Goal: Task Accomplishment & Management: Manage account settings

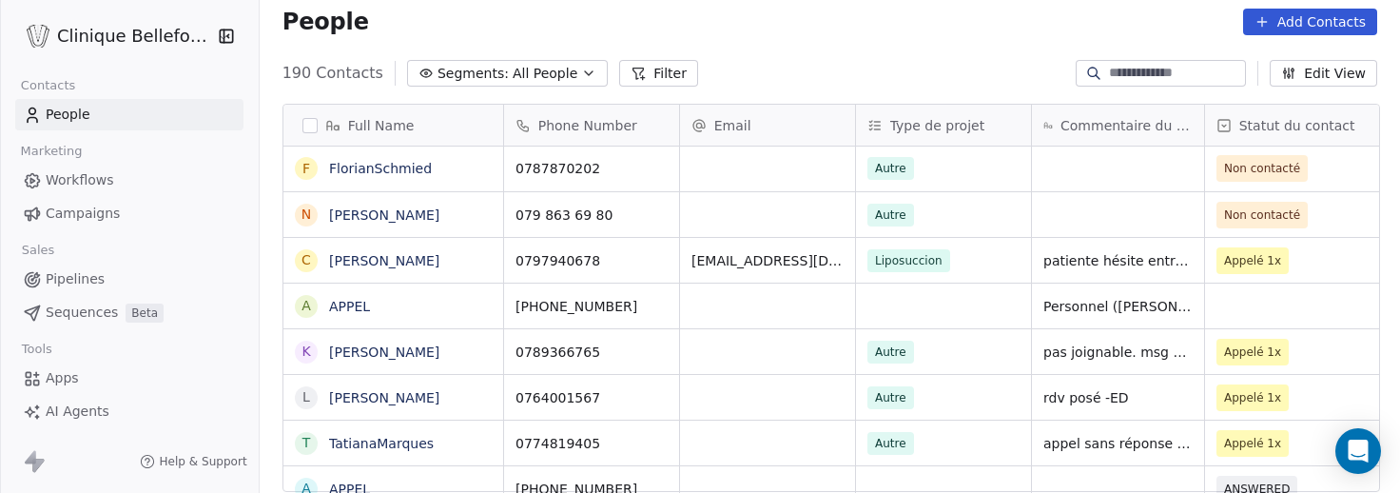
click at [1102, 204] on div "grid" at bounding box center [1118, 214] width 172 height 45
type textarea "**********"
click at [1321, 216] on html "Clinique Bellefontaine Contacts People Marketing Workflows Campaigns Sales Pipe…" at bounding box center [700, 246] width 1400 height 493
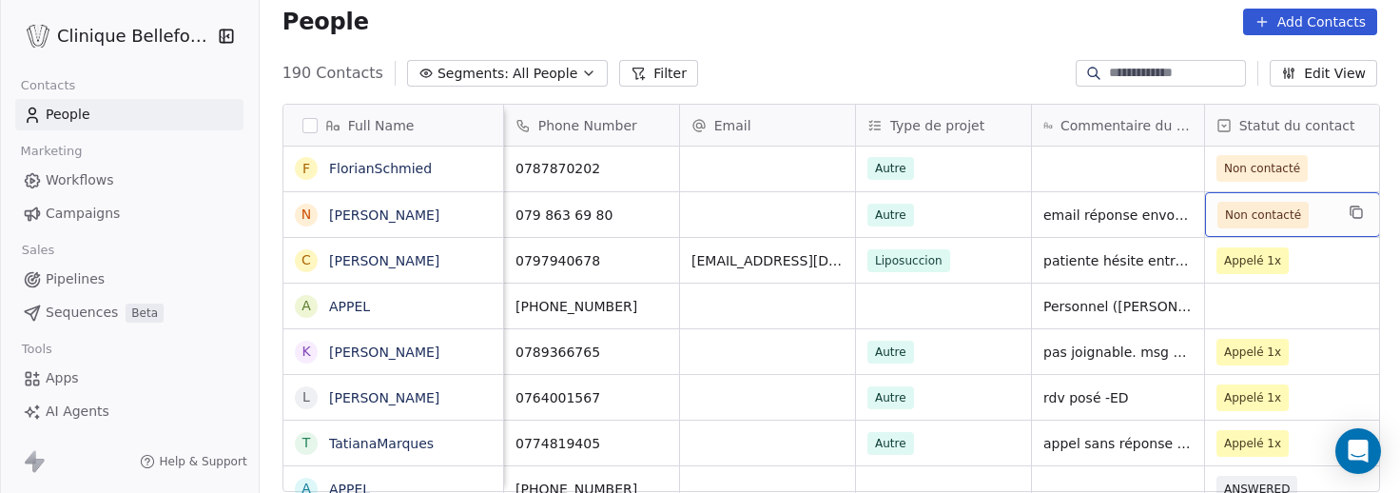
scroll to position [0, 2]
click at [1280, 215] on span "Non contacté" at bounding box center [1261, 214] width 76 height 19
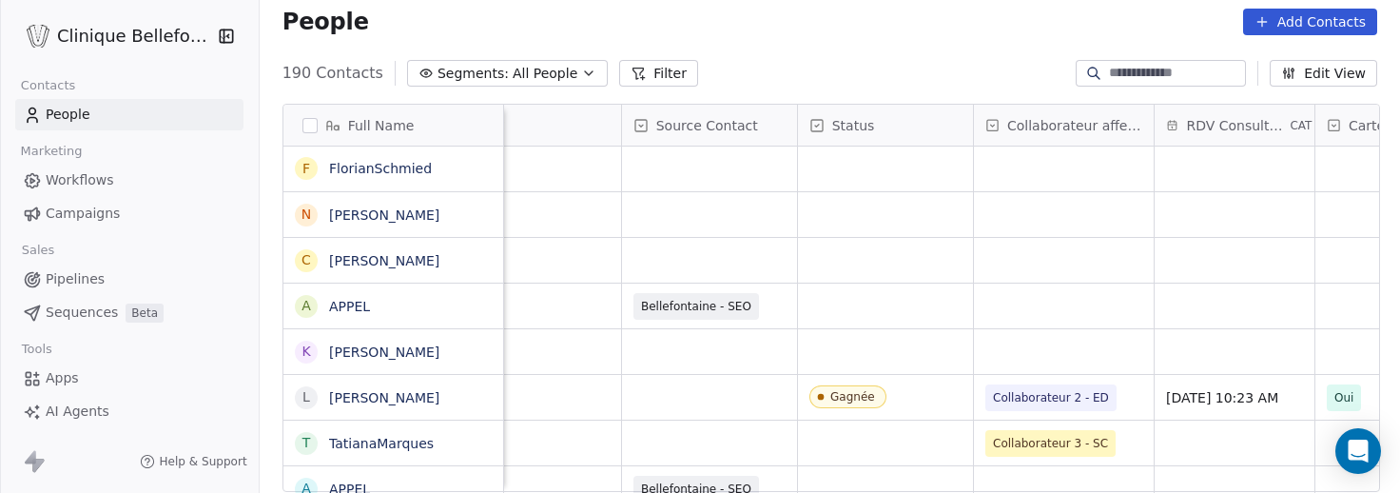
scroll to position [0, 1110]
click at [1002, 263] on div "grid" at bounding box center [1065, 260] width 180 height 45
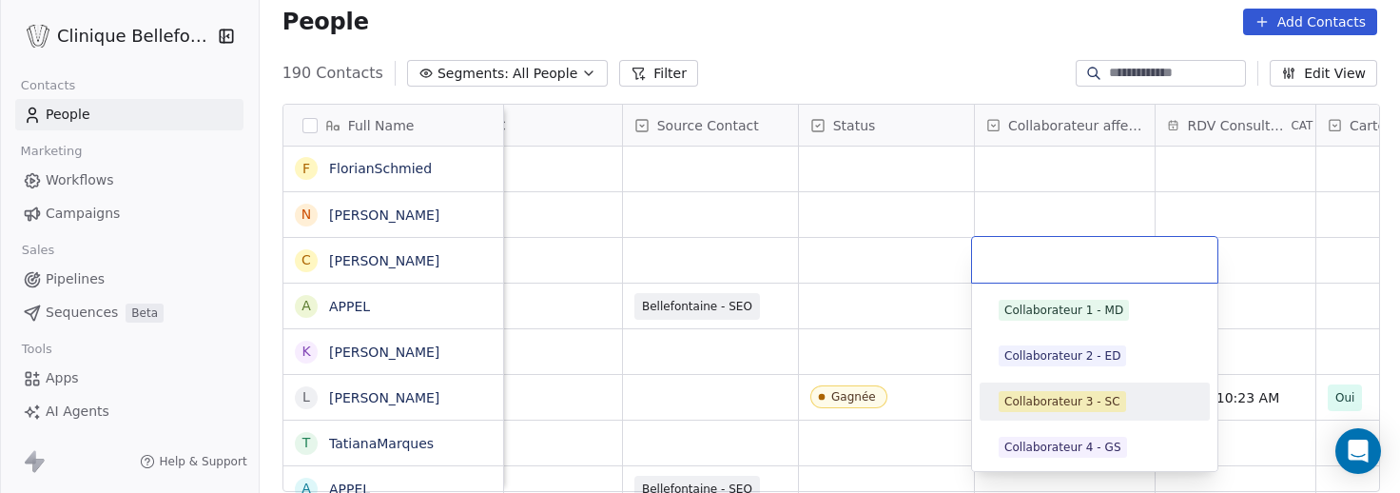
click at [1073, 403] on div "Collaborateur 3 - SC" at bounding box center [1062, 401] width 116 height 17
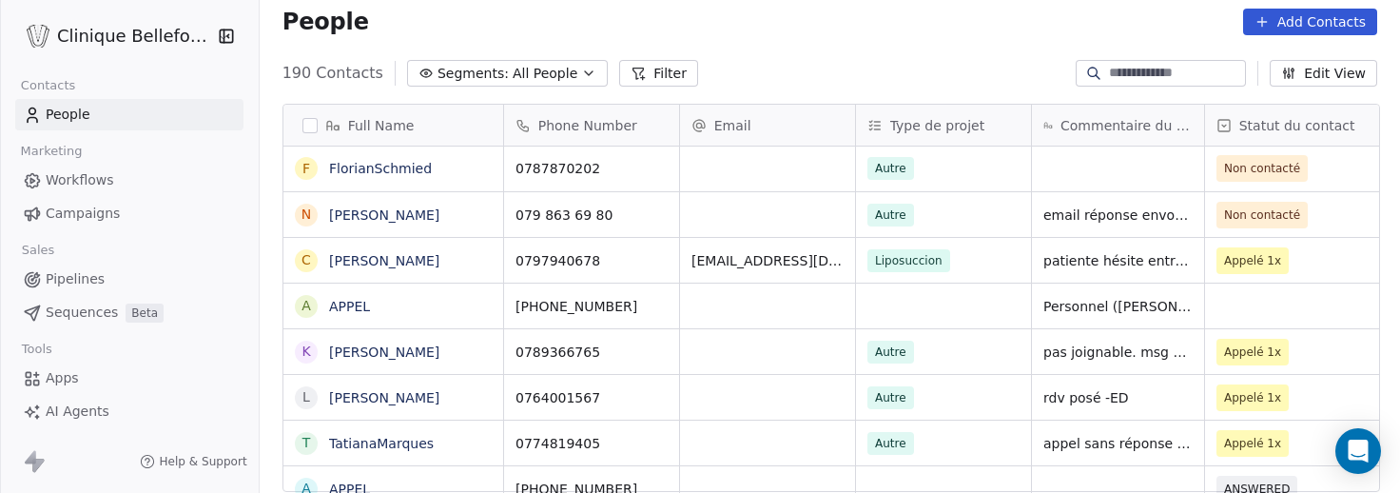
scroll to position [0, 0]
click at [1119, 163] on div "grid" at bounding box center [1118, 169] width 172 height 46
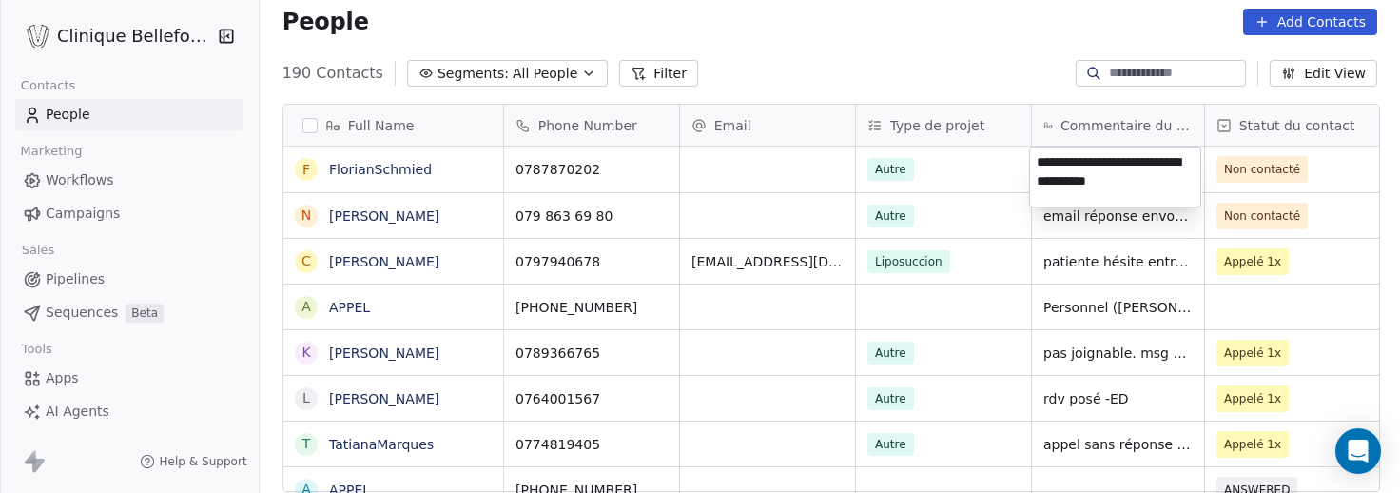
click at [1036, 162] on textarea "**********" at bounding box center [1115, 176] width 170 height 59
type textarea "**********"
click at [1296, 166] on html "Clinique Bellefontaine Contacts People Marketing Workflows Campaigns Sales Pipe…" at bounding box center [700, 246] width 1400 height 493
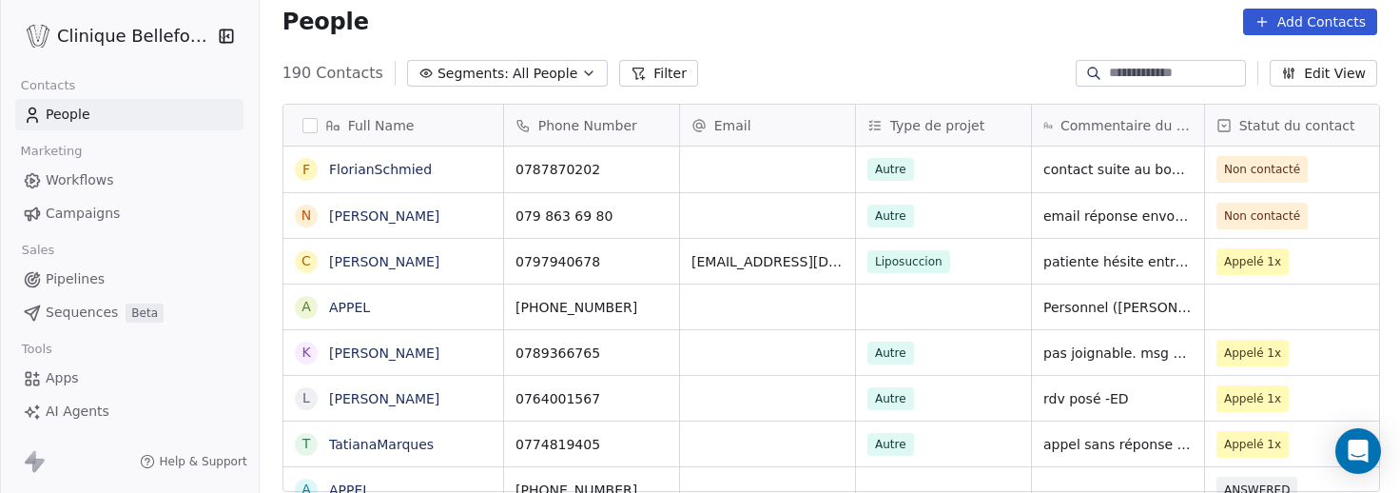
scroll to position [0, 2]
click at [1285, 169] on span "Non contacté" at bounding box center [1261, 169] width 76 height 19
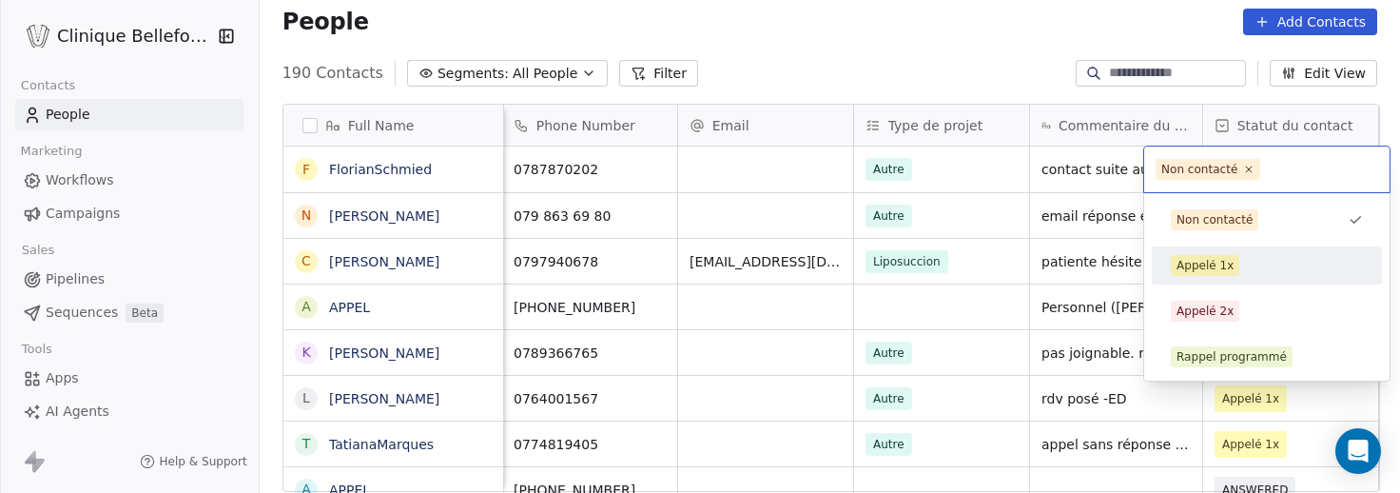
click at [1194, 267] on div "Appelé 1x" at bounding box center [1204, 265] width 57 height 17
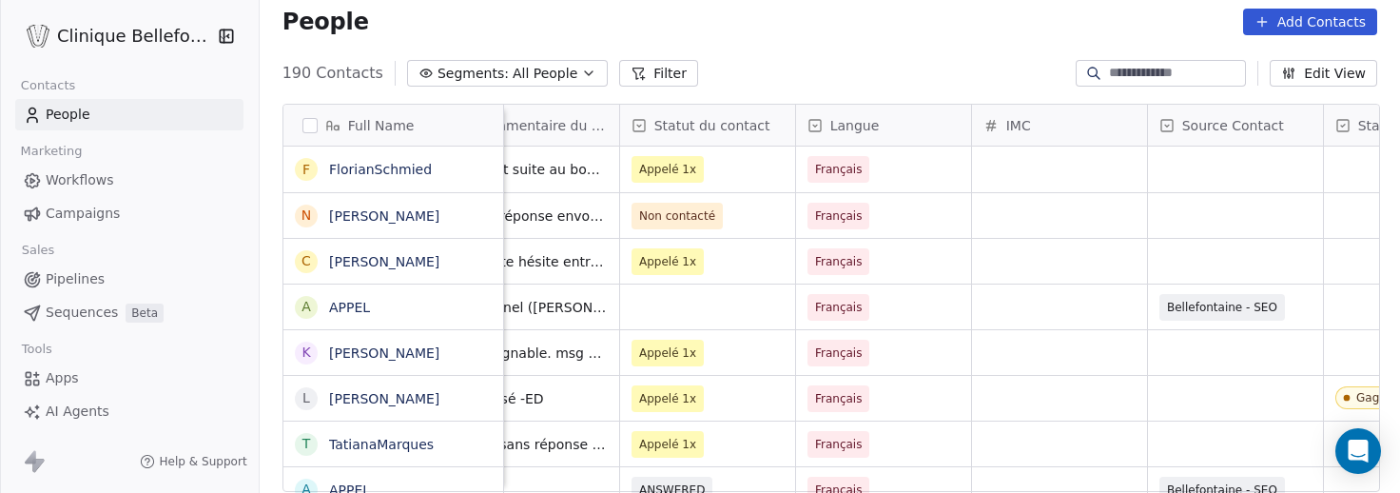
scroll to position [0, 623]
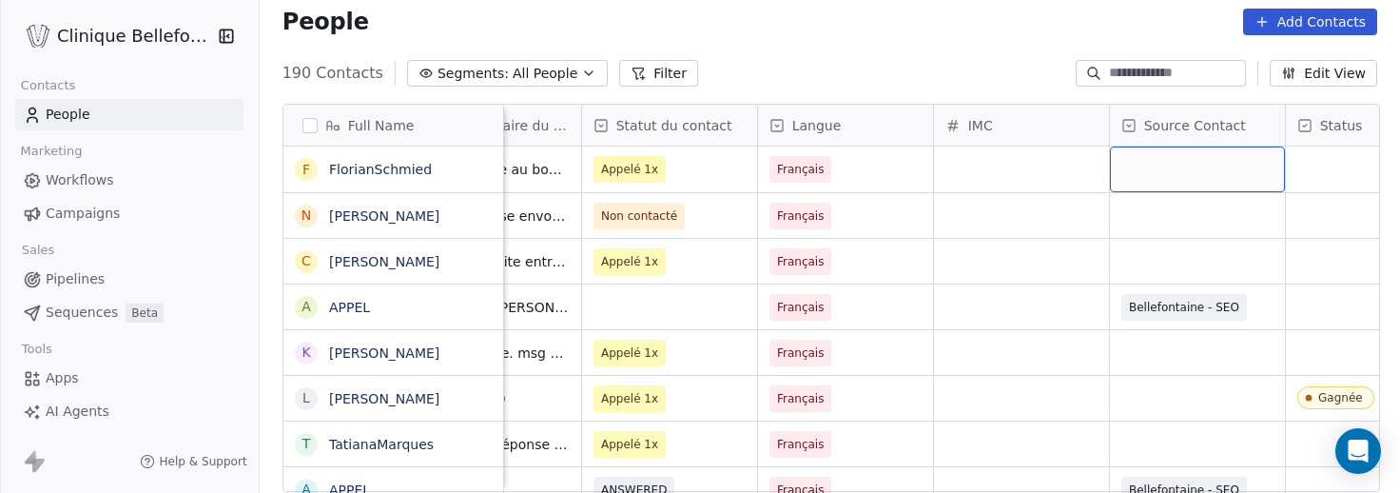
click at [1227, 171] on div "grid" at bounding box center [1197, 169] width 175 height 46
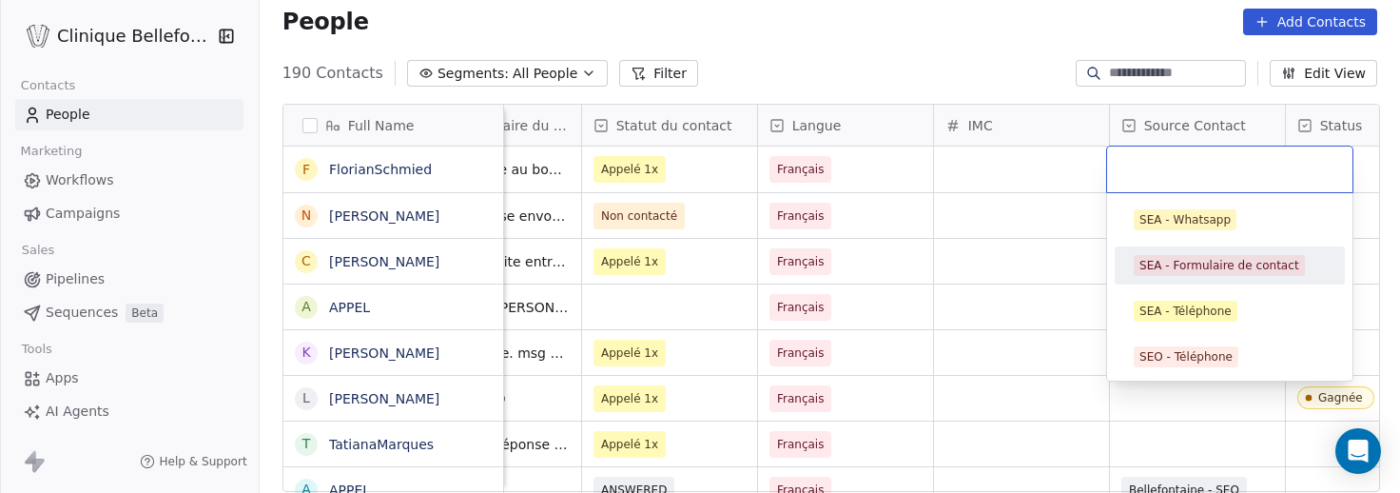
click at [1204, 270] on div "SEA - Formulaire de contact" at bounding box center [1219, 265] width 160 height 17
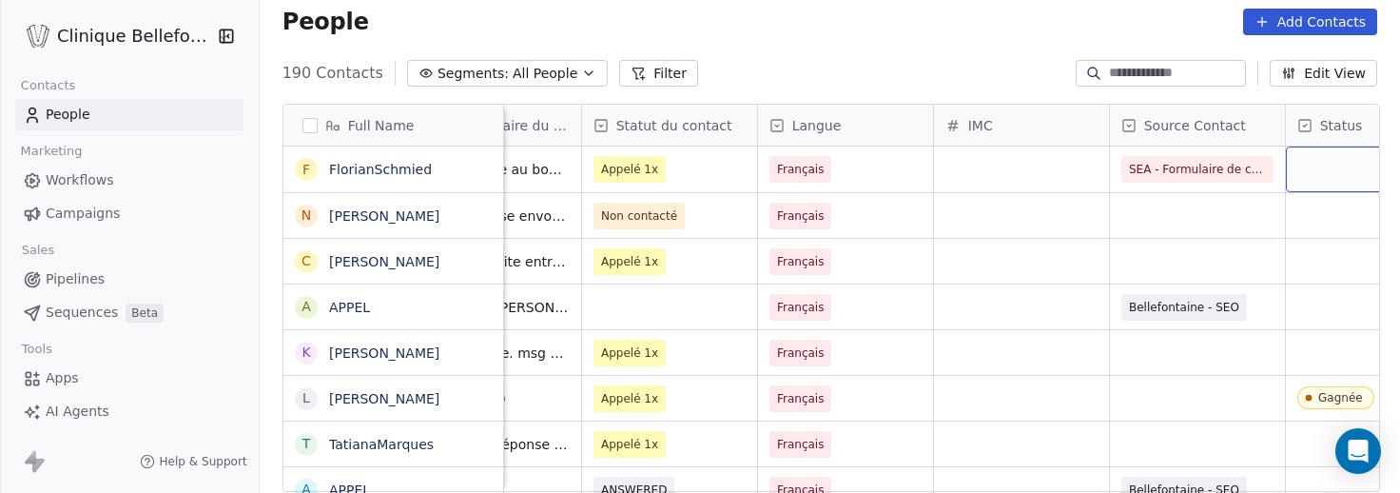
scroll to position [0, 706]
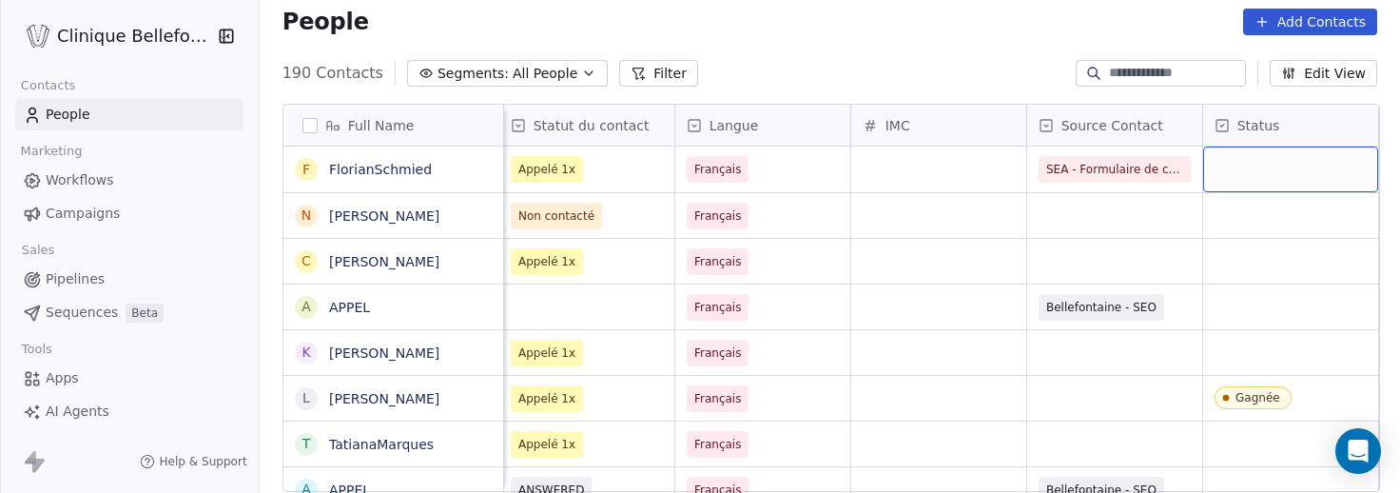
click at [1334, 169] on div "grid" at bounding box center [1290, 169] width 175 height 46
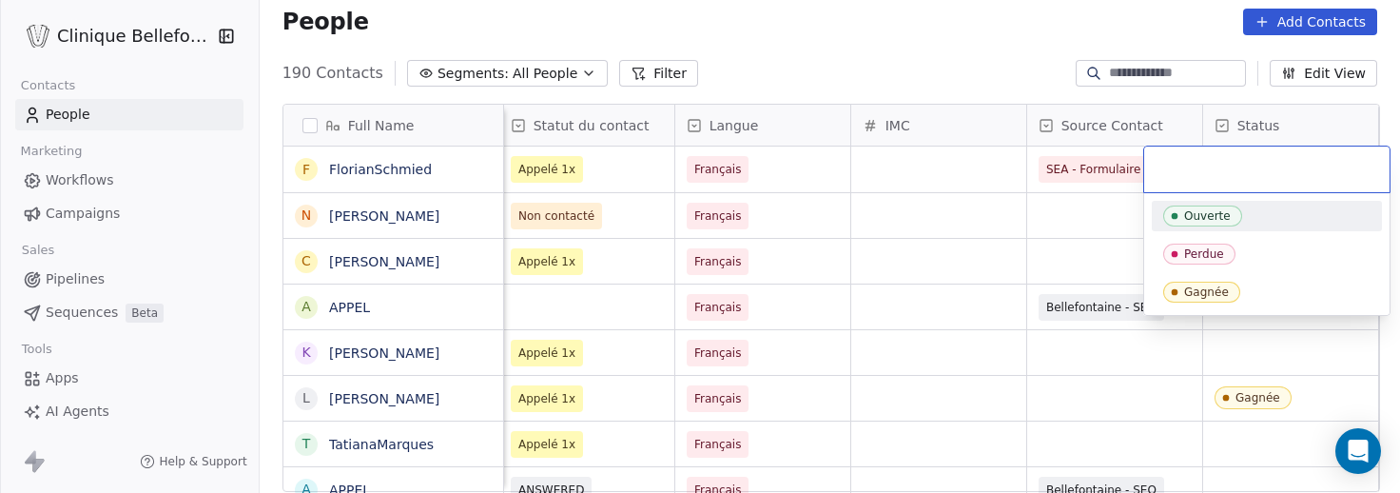
click at [1197, 228] on div "Ouverte" at bounding box center [1266, 216] width 230 height 30
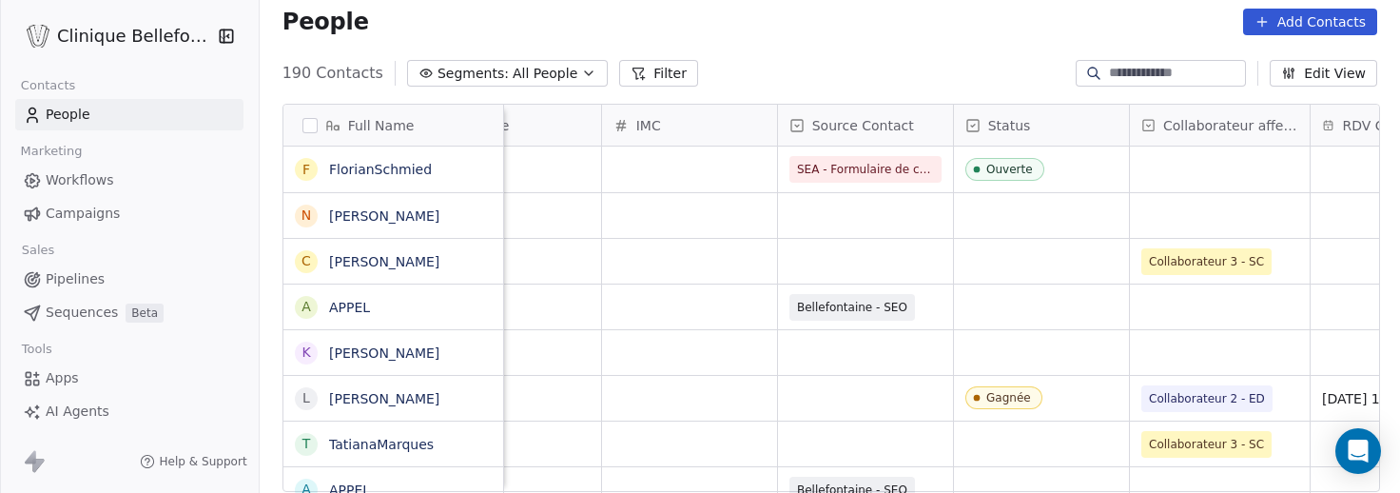
scroll to position [0, 978]
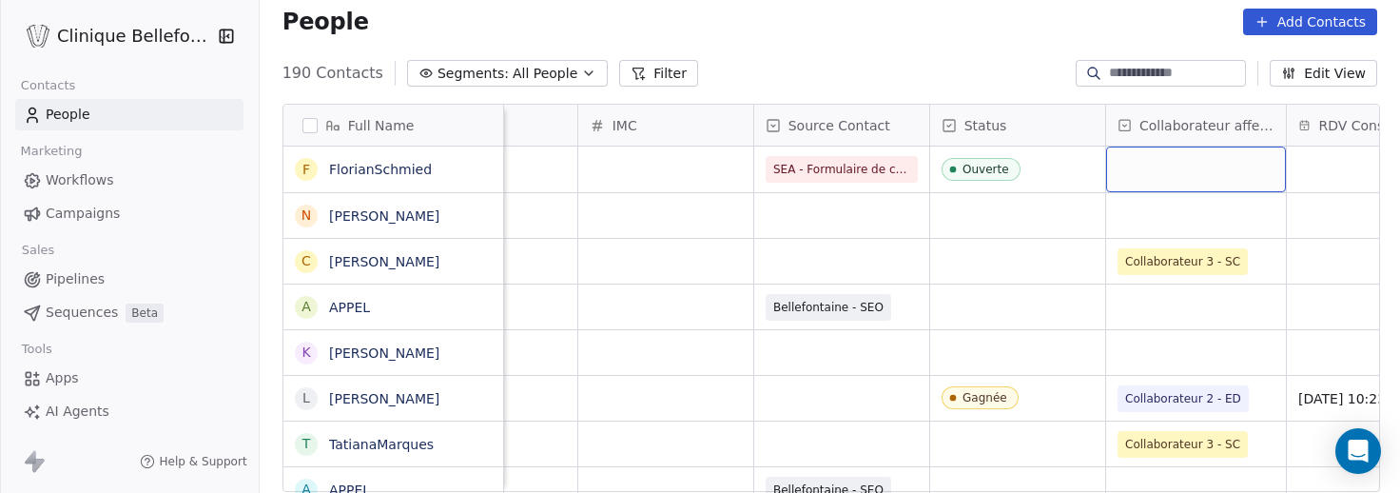
click at [1210, 170] on div "grid" at bounding box center [1196, 169] width 180 height 46
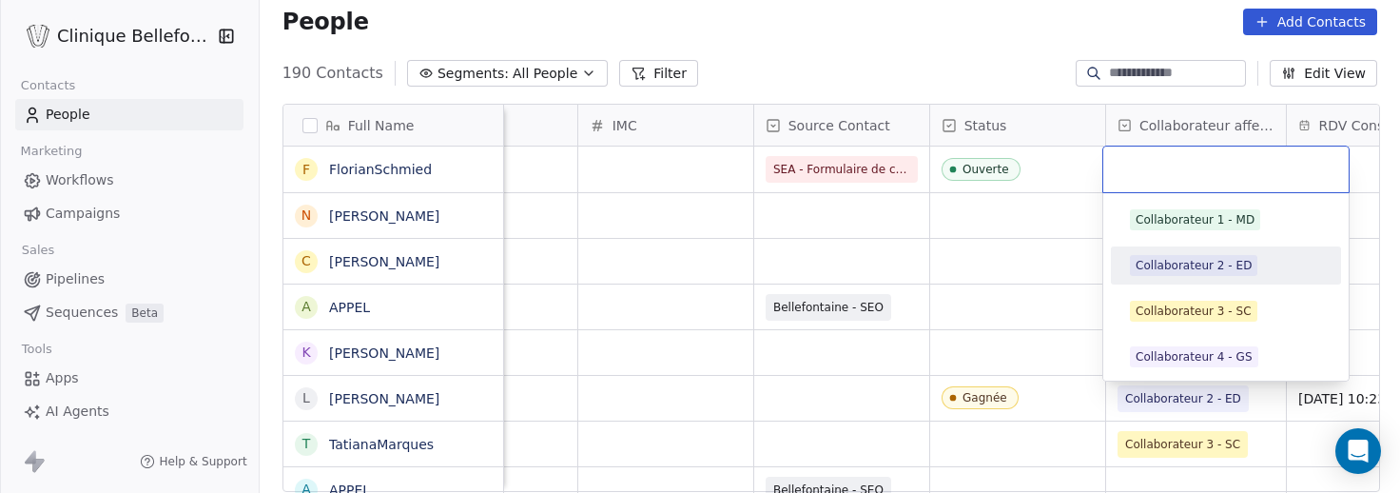
click at [1194, 265] on div "Collaborateur 2 - ED" at bounding box center [1193, 265] width 116 height 17
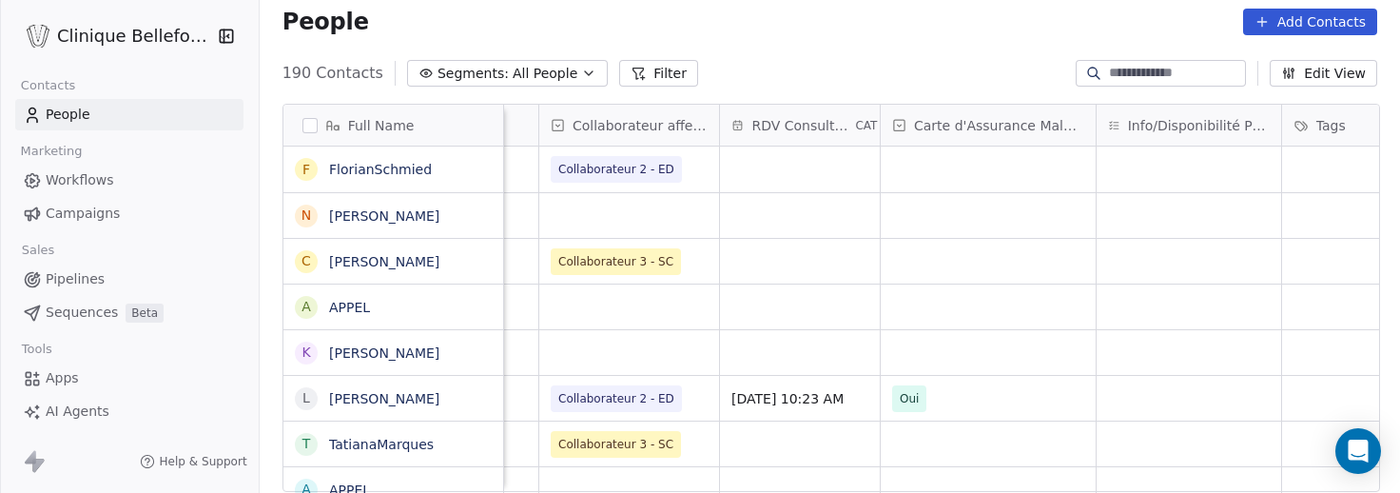
scroll to position [0, 0]
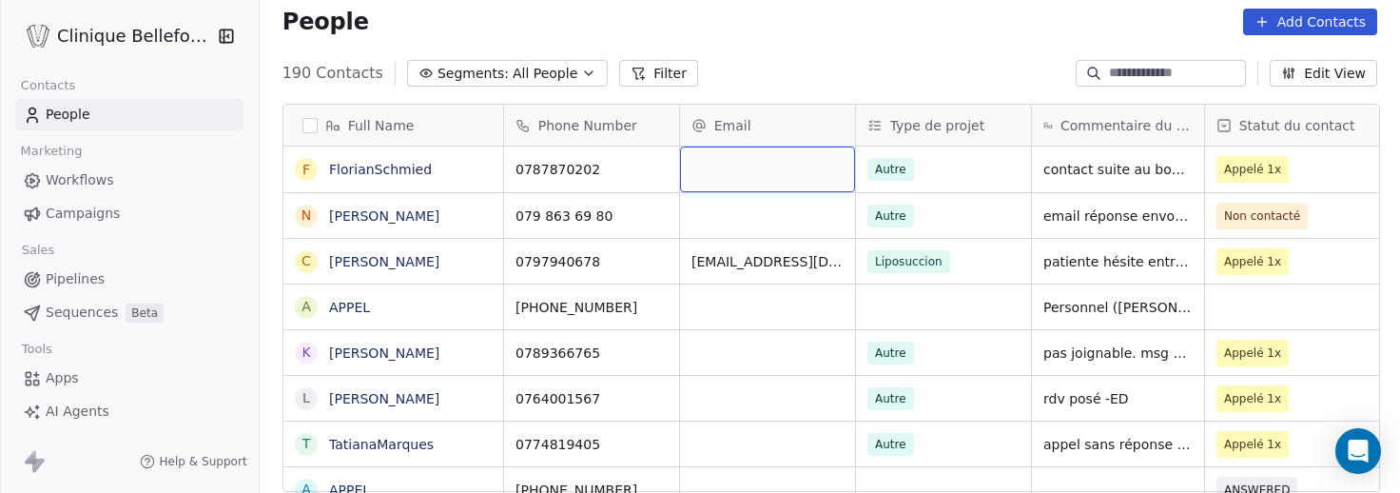
click at [751, 154] on div "grid" at bounding box center [767, 169] width 175 height 46
type input "**********"
click at [768, 231] on html "Clinique Bellefontaine Contacts People Marketing Workflows Campaigns Sales Pipe…" at bounding box center [700, 246] width 1400 height 493
